Goal: Task Accomplishment & Management: Complete application form

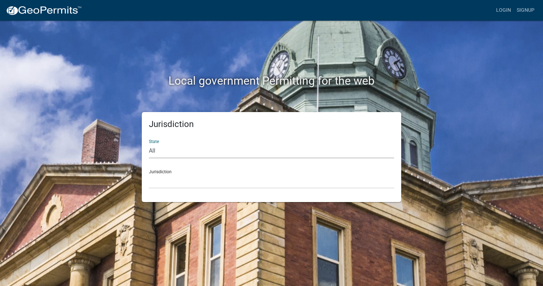
click at [214, 150] on select "All [US_STATE] [US_STATE] [US_STATE] [US_STATE] [US_STATE] [US_STATE] [US_STATE…" at bounding box center [271, 150] width 245 height 15
select select "[US_STATE]"
click at [149, 143] on select "All [US_STATE] [US_STATE] [US_STATE] [US_STATE] [US_STATE] [US_STATE] [US_STATE…" at bounding box center [271, 150] width 245 height 15
click at [188, 182] on select "City of [GEOGRAPHIC_DATA], [US_STATE] City of [GEOGRAPHIC_DATA], [US_STATE] Cit…" at bounding box center [271, 181] width 245 height 15
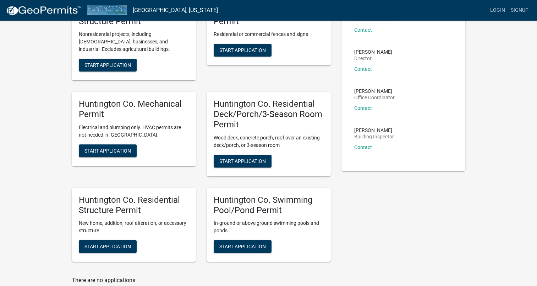
scroll to position [107, 0]
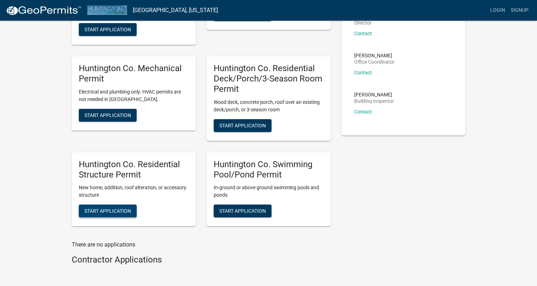
click at [118, 212] on span "Start Application" at bounding box center [108, 211] width 47 height 6
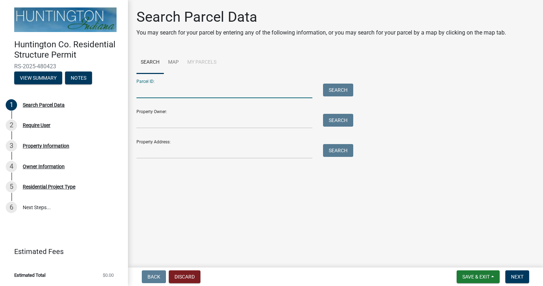
click at [155, 90] on input "Parcel ID:" at bounding box center [224, 90] width 176 height 15
paste input "35-01-17-300-084.305-006"
type input "35-01-17-300-084.305-006"
click at [339, 89] on button "Search" at bounding box center [338, 89] width 30 height 13
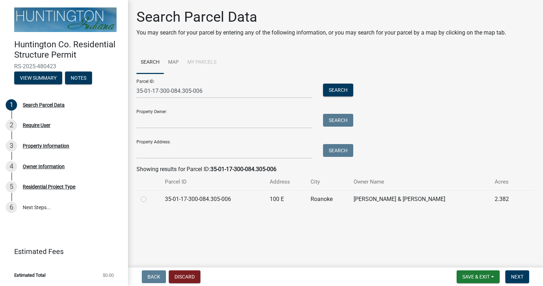
click at [220, 197] on td "35-01-17-300-084.305-006" at bounding box center [213, 198] width 105 height 17
click at [188, 201] on td "35-01-17-300-084.305-006" at bounding box center [213, 198] width 105 height 17
click at [149, 195] on label at bounding box center [149, 195] width 0 height 0
click at [149, 199] on input "radio" at bounding box center [151, 197] width 5 height 5
radio input "true"
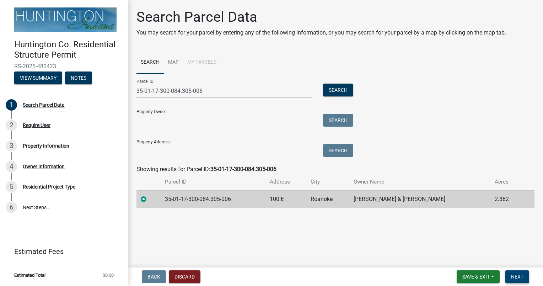
click at [516, 276] on span "Next" at bounding box center [517, 277] width 12 height 6
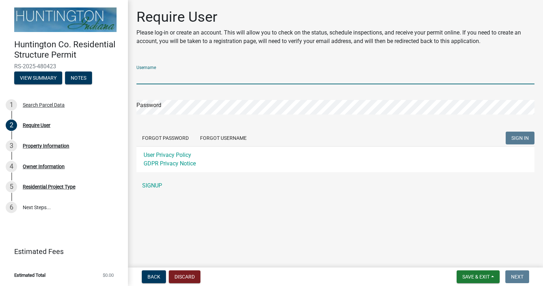
click at [173, 77] on input "Username" at bounding box center [335, 77] width 398 height 15
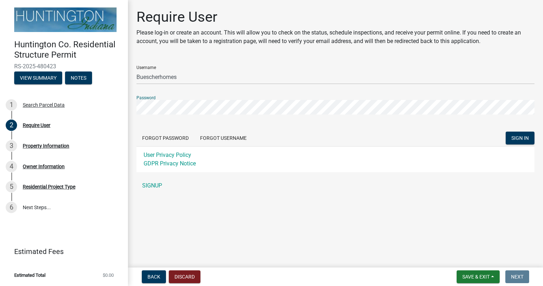
click at [181, 230] on main "Require User Please log-in or create an account. This will allow you to check o…" at bounding box center [335, 132] width 415 height 264
click at [516, 139] on span "SIGN IN" at bounding box center [519, 138] width 17 height 6
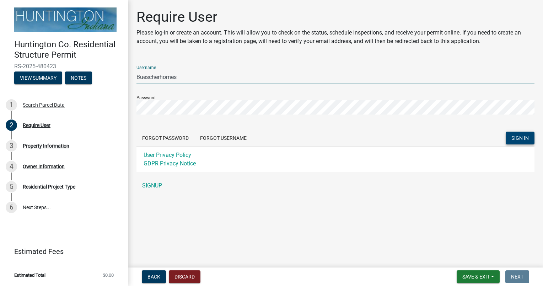
click at [185, 77] on input "Buescherhomes" at bounding box center [335, 77] width 398 height 15
type input "[PERSON_NAME] Homes"
drag, startPoint x: 395, startPoint y: 237, endPoint x: 426, endPoint y: 250, distance: 33.6
click at [395, 237] on main "Require User Please log-in or create an account. This will allow you to check o…" at bounding box center [335, 132] width 415 height 264
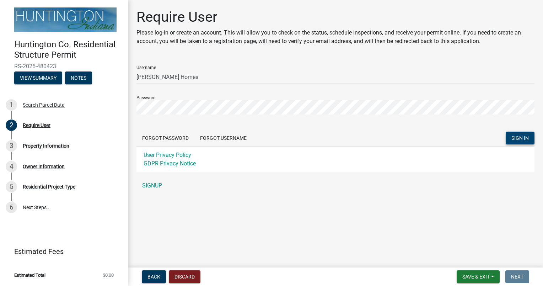
click at [521, 140] on span "SIGN IN" at bounding box center [519, 138] width 17 height 6
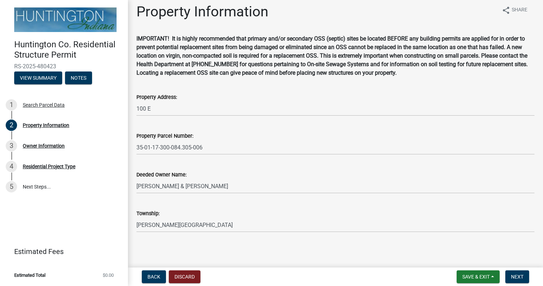
scroll to position [6, 0]
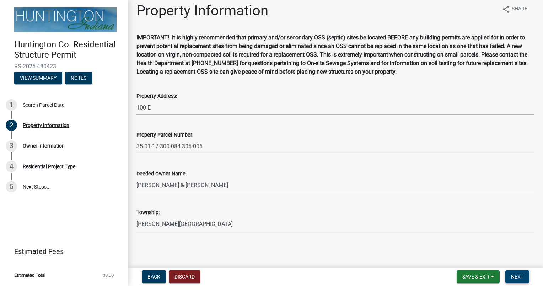
click at [514, 274] on span "Next" at bounding box center [517, 277] width 12 height 6
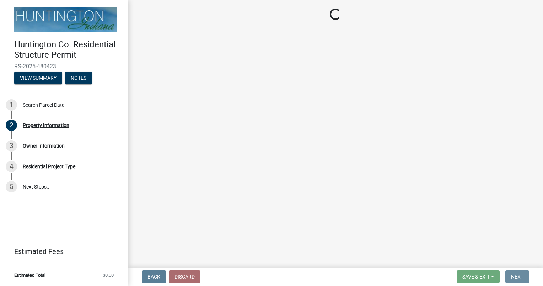
scroll to position [0, 0]
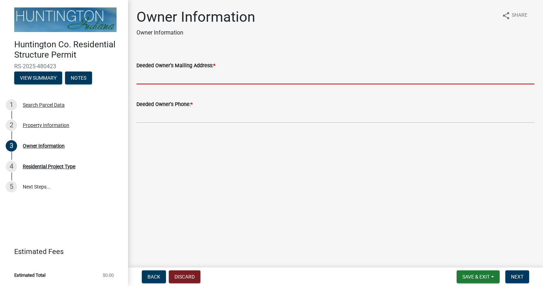
click at [188, 77] on input "Deeded Owner's Mailing Address: *" at bounding box center [335, 77] width 398 height 15
click at [407, 207] on main "Owner Information Owner Information share Share Deeded Owner's Mailing Address:…" at bounding box center [335, 132] width 415 height 264
click at [144, 74] on input "Deeded Owner's Mailing Address: *" at bounding box center [335, 77] width 398 height 15
paste input "[STREET_ADDRESS]"
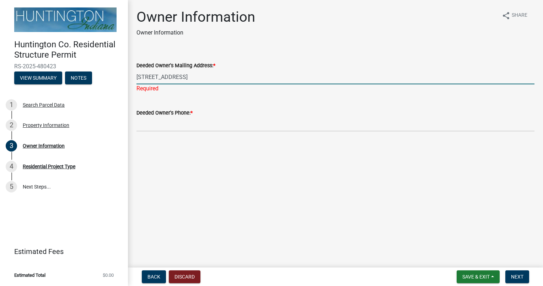
type input "[STREET_ADDRESS]"
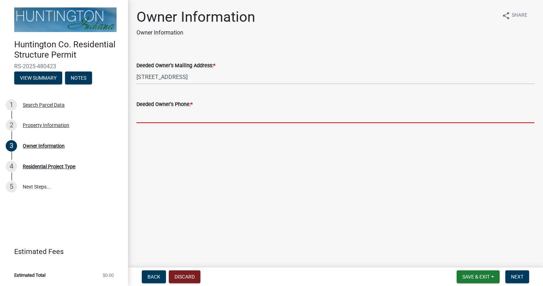
click at [208, 124] on wm-data-entity-input "Deeded Owner's Phone: *" at bounding box center [335, 109] width 398 height 39
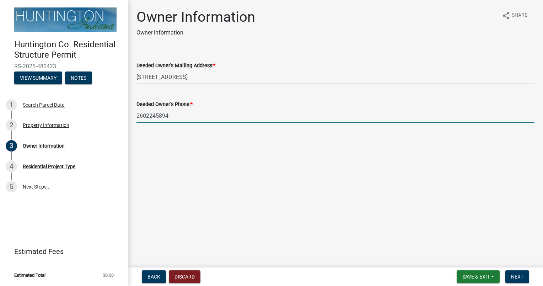
type input "2602245894"
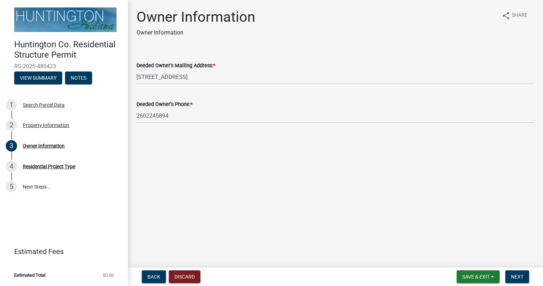
click at [204, 124] on wm-data-entity-input "Deeded Owner's Phone: * [PHONE_NUMBER]" at bounding box center [335, 109] width 398 height 39
click at [511, 271] on button "Next" at bounding box center [517, 276] width 24 height 13
